Goal: Transaction & Acquisition: Purchase product/service

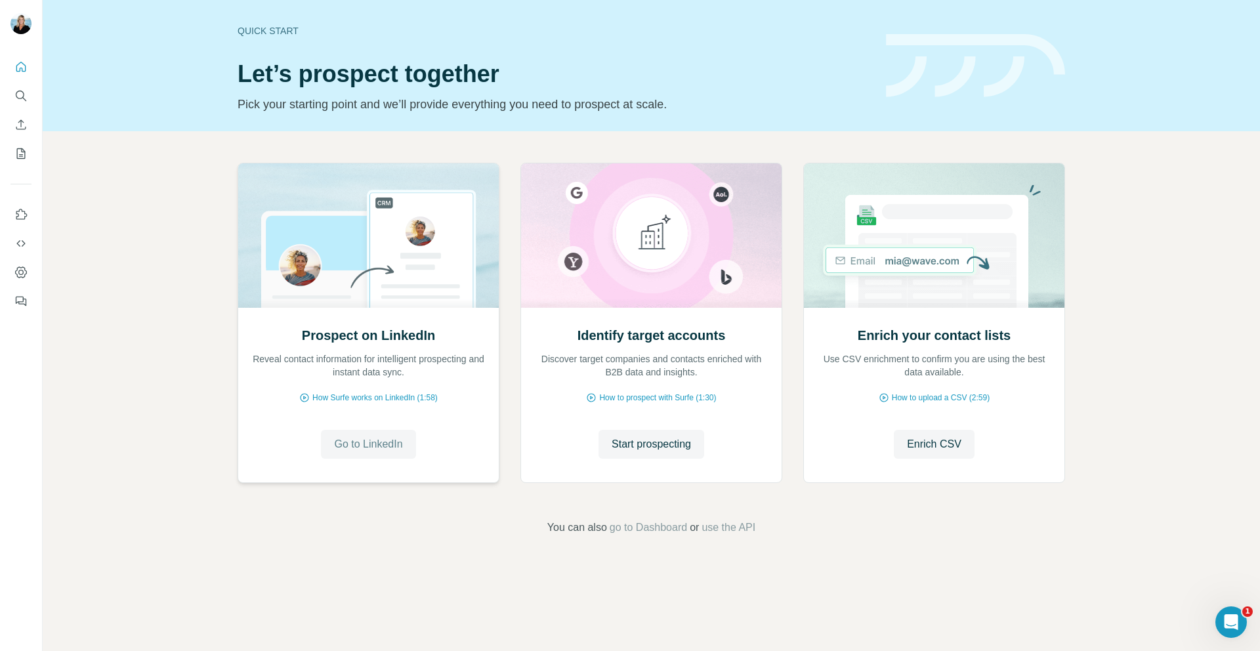
click at [375, 441] on span "Go to LinkedIn" at bounding box center [368, 444] width 68 height 16
click at [25, 68] on icon "Quick start" at bounding box center [21, 67] width 10 height 10
click at [20, 217] on icon "Use Surfe on LinkedIn" at bounding box center [20, 214] width 13 height 13
click at [626, 532] on span "go to Dashboard" at bounding box center [647, 528] width 77 height 16
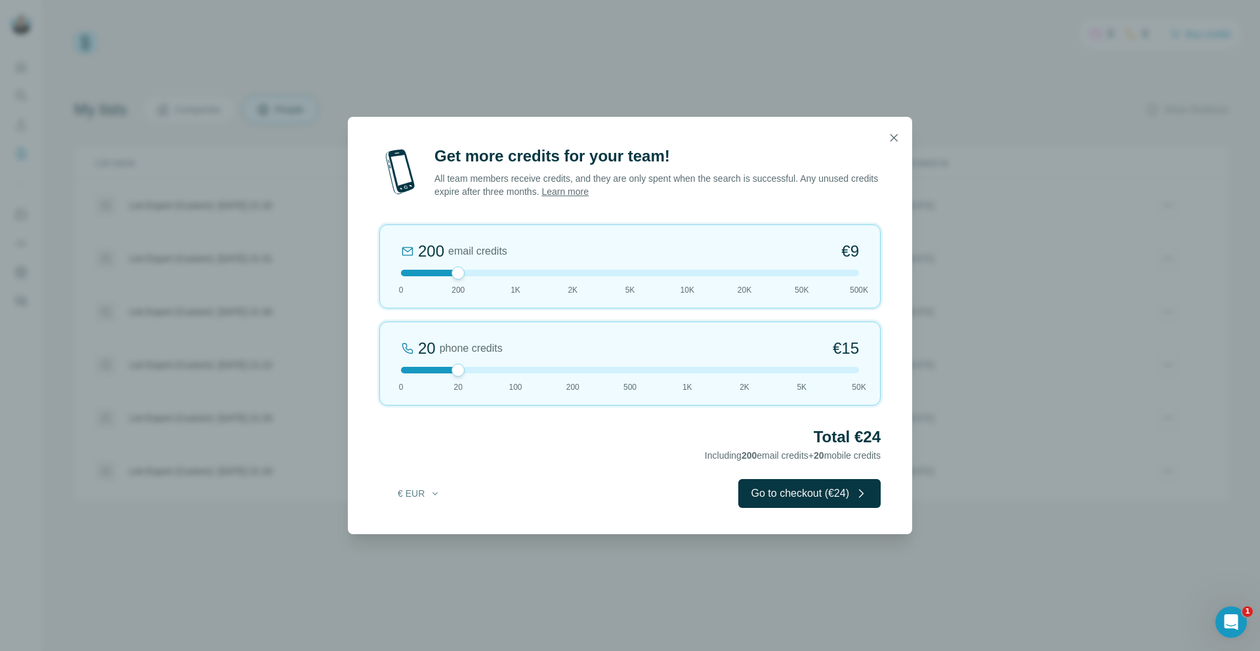
click at [405, 371] on div at bounding box center [630, 370] width 458 height 7
click at [511, 274] on div at bounding box center [630, 273] width 458 height 7
click at [458, 270] on div at bounding box center [630, 273] width 458 height 7
click at [790, 495] on button "Go to checkout (€9)" at bounding box center [811, 493] width 137 height 29
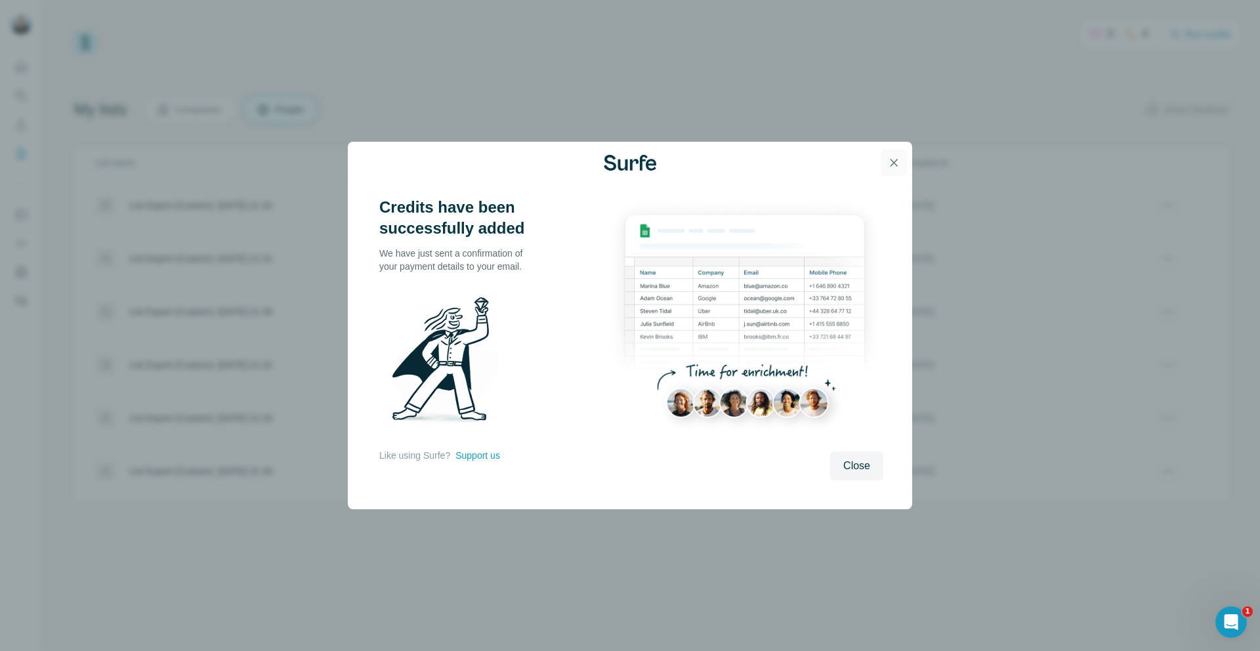
click at [894, 161] on icon "button" at bounding box center [893, 162] width 7 height 7
